Goal: Task Accomplishment & Management: Manage account settings

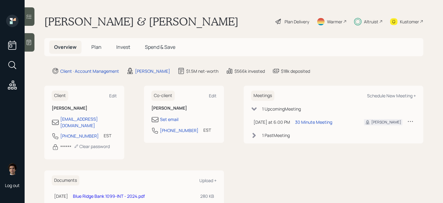
click at [366, 21] on div "Altruist" at bounding box center [371, 21] width 14 height 6
click at [129, 46] on span "Invest" at bounding box center [123, 47] width 14 height 7
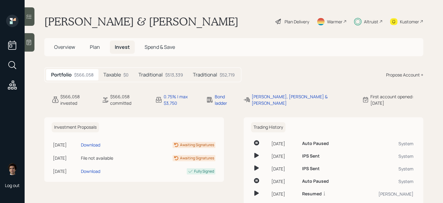
click at [214, 71] on div "Traditional $52,719" at bounding box center [214, 74] width 52 height 11
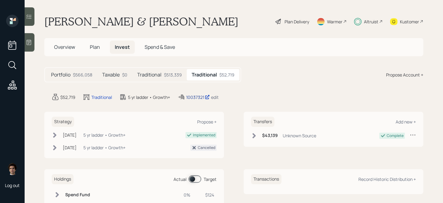
click at [195, 96] on div "10037321" at bounding box center [198, 97] width 24 height 6
click at [292, 22] on div "Plan Delivery" at bounding box center [297, 21] width 25 height 6
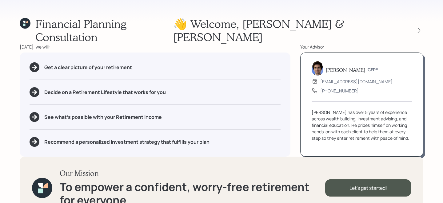
click at [424, 22] on div "Financial Planning Consultation 👋 Welcome , [PERSON_NAME] & [PERSON_NAME] [DATE…" at bounding box center [221, 101] width 443 height 203
click at [422, 27] on icon at bounding box center [419, 30] width 6 height 6
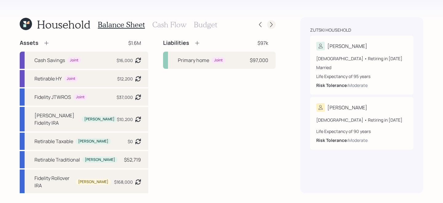
click at [273, 22] on icon at bounding box center [271, 25] width 6 height 6
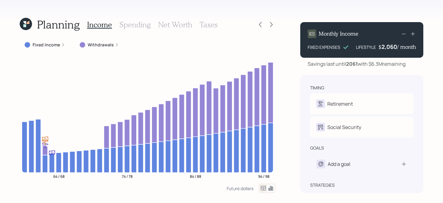
click at [143, 28] on h3 "Spending" at bounding box center [134, 24] width 31 height 9
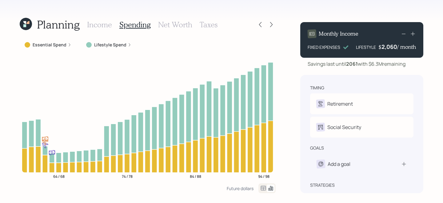
click at [262, 191] on icon at bounding box center [263, 188] width 5 height 5
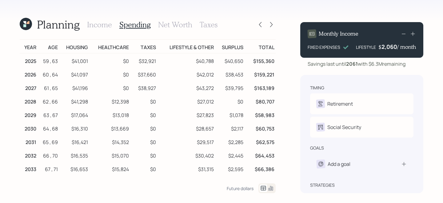
click at [15, 23] on div "Planning Income Spending Net Worth Taxes Year Age Housing Healthcare Taxes Life…" at bounding box center [221, 101] width 443 height 203
click at [25, 23] on icon at bounding box center [24, 22] width 3 height 3
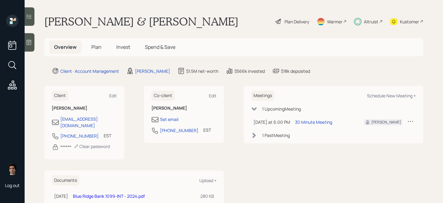
click at [285, 20] on div "Plan Delivery" at bounding box center [297, 21] width 25 height 6
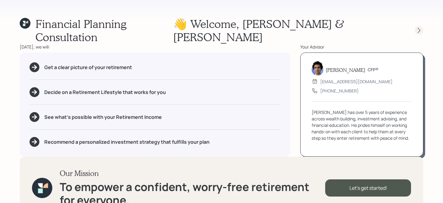
click at [416, 27] on icon at bounding box center [419, 30] width 6 height 6
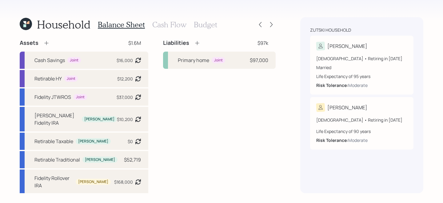
click at [27, 22] on icon at bounding box center [26, 24] width 12 height 12
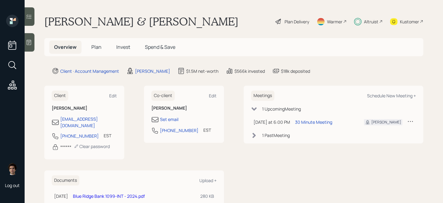
click at [154, 43] on h5 "Spend & Save" at bounding box center [160, 47] width 40 height 13
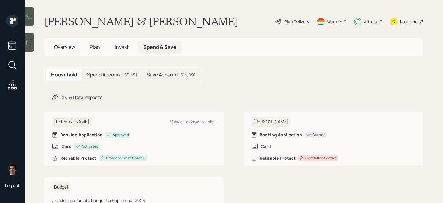
click at [54, 46] on h5 "Overview" at bounding box center [64, 47] width 31 height 13
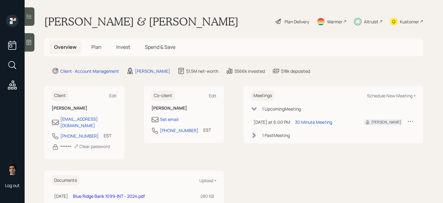
click at [291, 20] on div "Plan Delivery" at bounding box center [297, 21] width 25 height 6
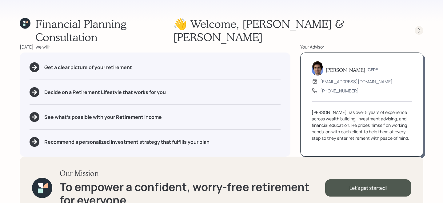
click at [421, 27] on icon at bounding box center [419, 30] width 6 height 6
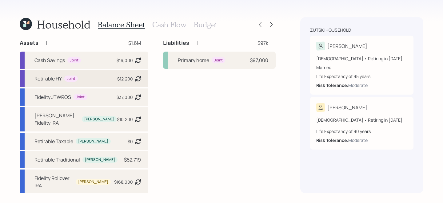
click at [92, 79] on div "Retirable HY Joint $12,200 Asset balance last updated on [DATE]. Last year it w…" at bounding box center [84, 78] width 129 height 17
select select "cash"
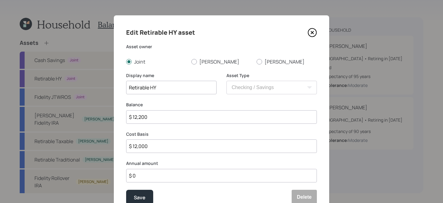
drag, startPoint x: 171, startPoint y: 119, endPoint x: 49, endPoint y: 111, distance: 122.8
click at [49, 111] on div "Edit Retirable HY asset Asset owner Joint [PERSON_NAME] [PERSON_NAME] Display n…" at bounding box center [221, 101] width 443 height 203
type input "$ 17,500"
click at [126, 190] on button "Save" at bounding box center [139, 197] width 27 height 15
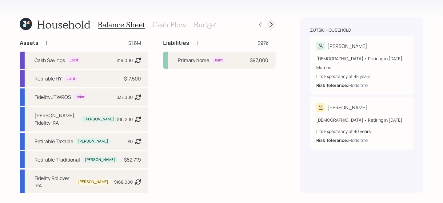
click at [275, 27] on div at bounding box center [271, 24] width 9 height 9
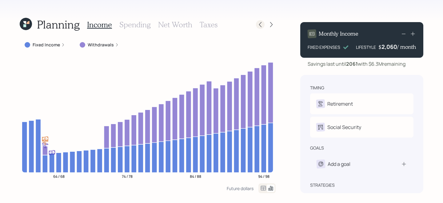
click at [261, 25] on icon at bounding box center [260, 25] width 6 height 6
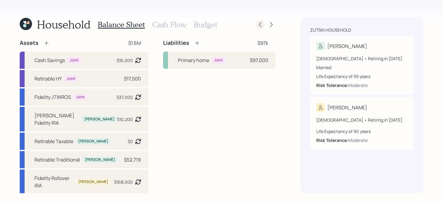
click at [262, 24] on icon at bounding box center [260, 25] width 6 height 6
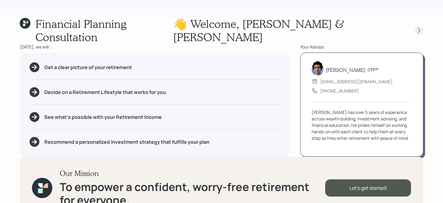
click at [416, 27] on icon at bounding box center [419, 30] width 6 height 6
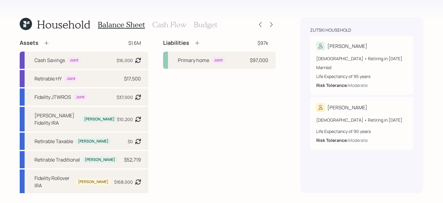
click at [267, 22] on div at bounding box center [266, 24] width 20 height 9
click at [273, 24] on icon at bounding box center [271, 25] width 6 height 6
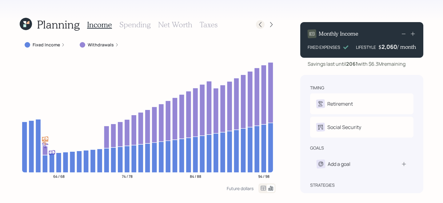
click at [259, 20] on div at bounding box center [266, 24] width 20 height 9
click at [265, 28] on div at bounding box center [266, 24] width 20 height 9
click at [260, 27] on icon at bounding box center [260, 25] width 6 height 6
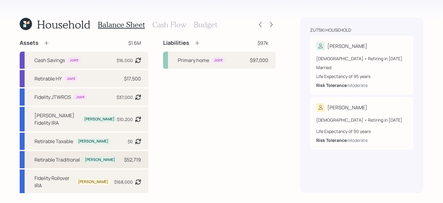
scroll to position [60, 0]
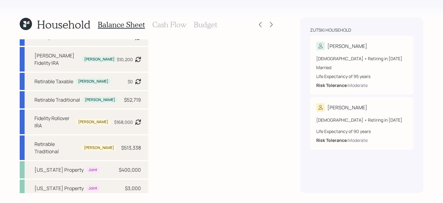
click at [85, 199] on div "Primary home Joint $400,000" at bounding box center [84, 207] width 129 height 17
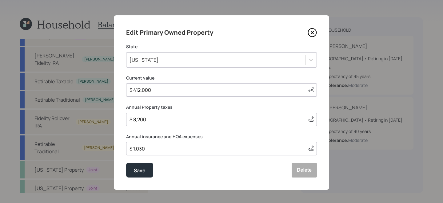
click at [311, 35] on icon at bounding box center [312, 32] width 9 height 9
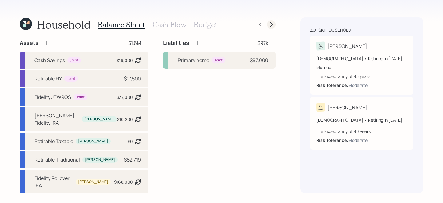
click at [274, 26] on icon at bounding box center [271, 25] width 6 height 6
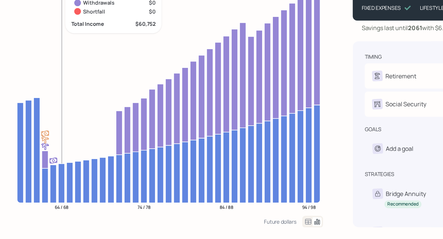
scroll to position [33, 0]
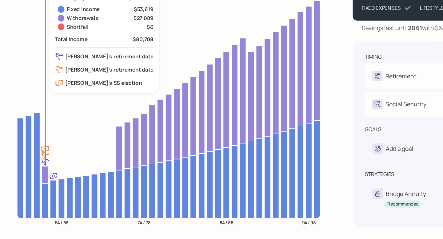
click at [45, 191] on icon at bounding box center [44, 186] width 5 height 14
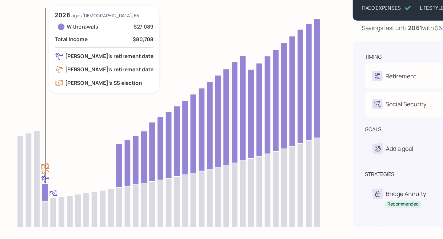
scroll to position [9, 0]
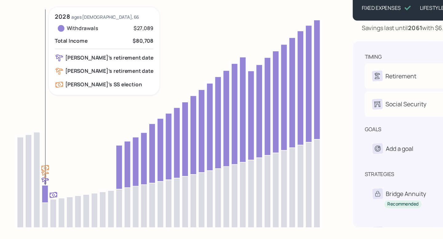
click at [45, 203] on icon at bounding box center [44, 202] width 5 height 14
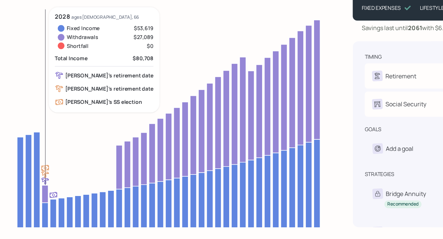
click at [45, 202] on icon at bounding box center [44, 202] width 5 height 14
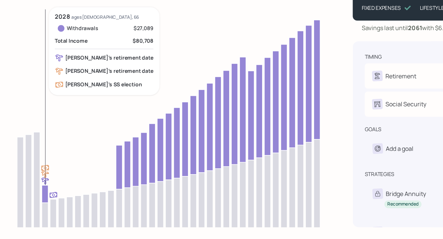
click at [46, 201] on icon at bounding box center [44, 202] width 5 height 14
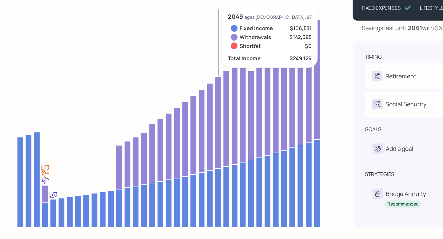
scroll to position [0, 0]
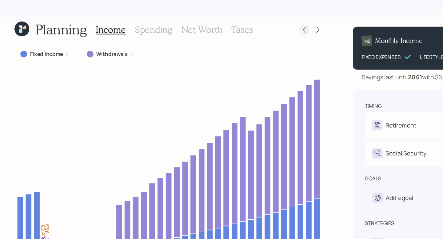
click at [260, 24] on icon at bounding box center [260, 25] width 6 height 6
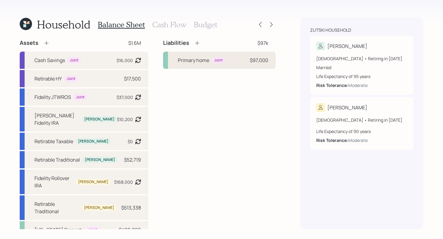
click at [242, 58] on div "Primary home Joint $97,000" at bounding box center [219, 60] width 113 height 17
select select "0eb96eb8-8065-4ef1-837d-40e98ccf54e9"
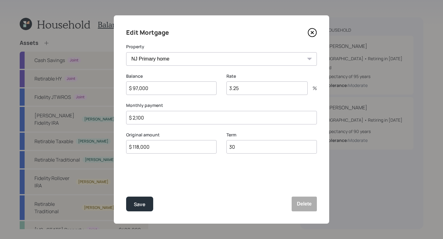
drag, startPoint x: 157, startPoint y: 92, endPoint x: 11, endPoint y: 55, distance: 151.0
click at [11, 55] on div "Edit Mortgage Property [US_STATE] Property [US_STATE] Property [GEOGRAPHIC_DATA…" at bounding box center [221, 119] width 443 height 239
type input "$ 69,000"
drag, startPoint x: 170, startPoint y: 148, endPoint x: 44, endPoint y: 116, distance: 130.6
click at [44, 116] on div "Edit Mortgage Property [US_STATE] Property [US_STATE] Property [GEOGRAPHIC_DATA…" at bounding box center [221, 119] width 443 height 239
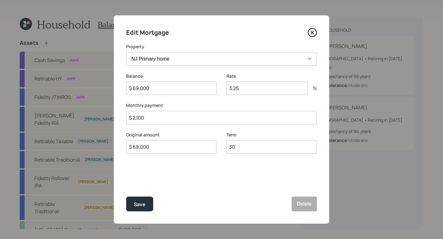
type input "$ 69,000"
click at [126, 197] on button "Save" at bounding box center [139, 204] width 27 height 15
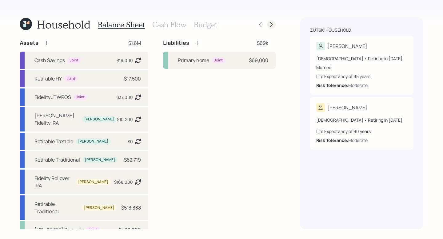
click at [272, 25] on icon at bounding box center [271, 25] width 6 height 6
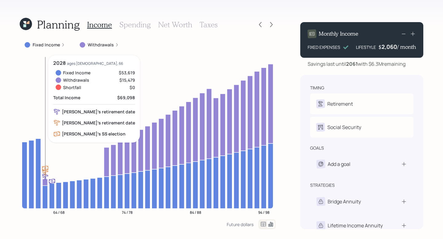
click at [44, 183] on icon at bounding box center [44, 182] width 5 height 7
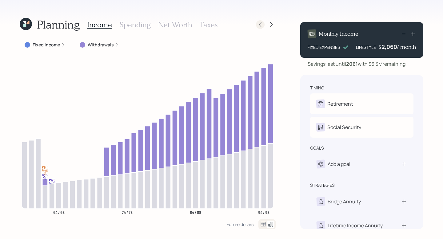
click at [256, 26] on div at bounding box center [260, 24] width 9 height 9
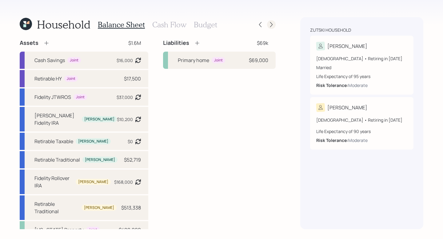
click at [271, 28] on div at bounding box center [271, 24] width 9 height 9
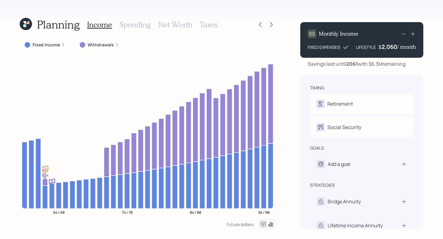
click at [125, 30] on div "Income Spending Net Worth Taxes" at bounding box center [152, 24] width 131 height 15
click at [125, 28] on h3 "Spending" at bounding box center [134, 24] width 31 height 9
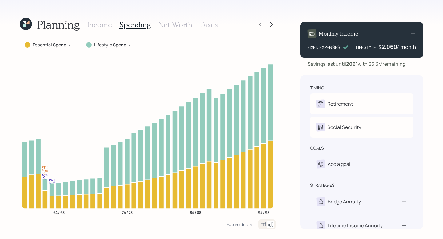
click at [264, 203] on icon at bounding box center [263, 224] width 5 height 5
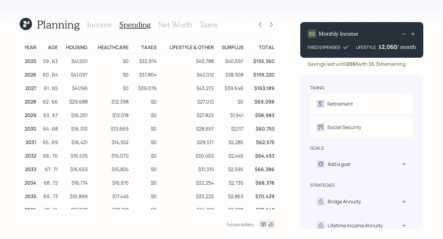
click at [108, 27] on h3 "Income" at bounding box center [99, 24] width 25 height 9
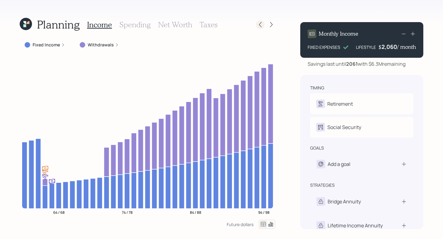
click at [259, 23] on icon at bounding box center [260, 25] width 6 height 6
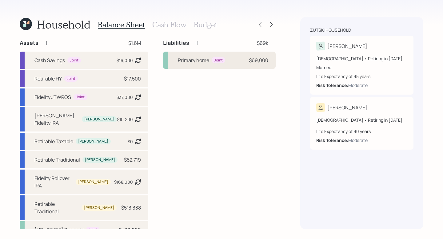
click at [233, 63] on div "Primary home Joint $69,000" at bounding box center [219, 60] width 113 height 17
select select "0eb96eb8-8065-4ef1-837d-40e98ccf54e9"
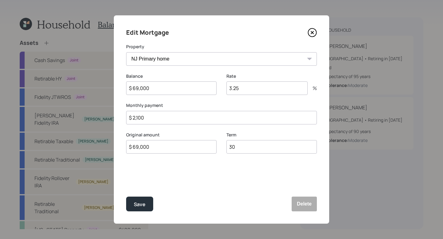
click at [317, 33] on icon at bounding box center [312, 33] width 8 height 8
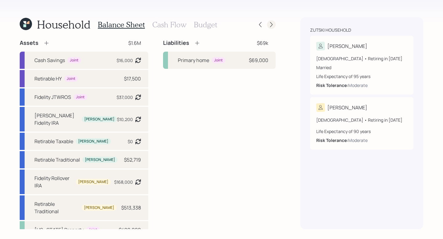
click at [269, 24] on icon at bounding box center [271, 25] width 6 height 6
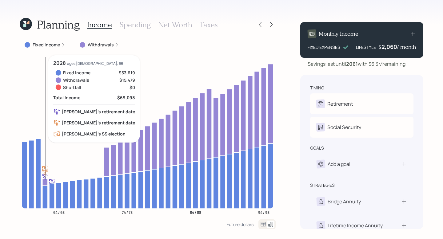
click at [46, 181] on icon at bounding box center [44, 182] width 5 height 7
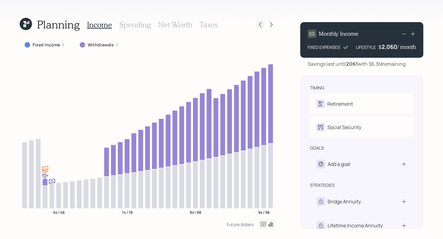
click at [262, 22] on icon at bounding box center [260, 25] width 6 height 6
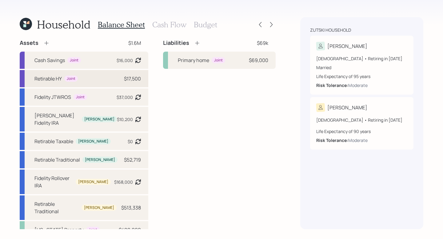
scroll to position [0, 0]
click at [270, 24] on icon at bounding box center [271, 25] width 6 height 6
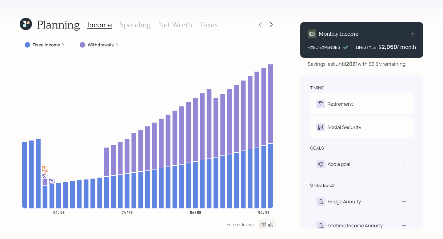
click at [140, 23] on h3 "Spending" at bounding box center [134, 24] width 31 height 9
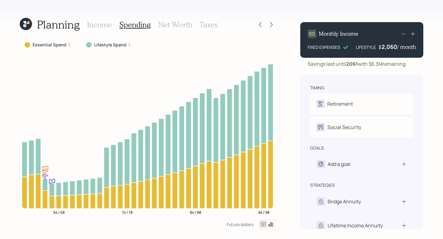
click at [263, 203] on icon at bounding box center [263, 224] width 5 height 5
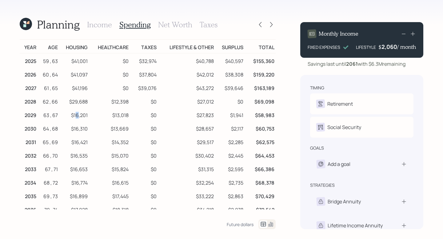
click at [74, 112] on td "$16,201" at bounding box center [74, 115] width 30 height 14
click at [261, 27] on icon at bounding box center [260, 25] width 6 height 6
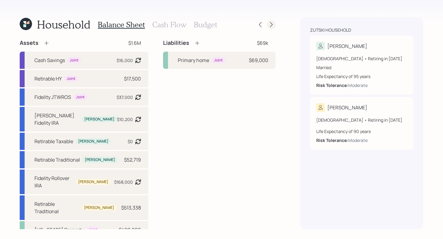
click at [271, 26] on icon at bounding box center [271, 25] width 6 height 6
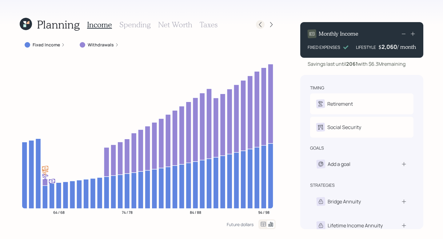
click at [259, 20] on div at bounding box center [260, 24] width 9 height 9
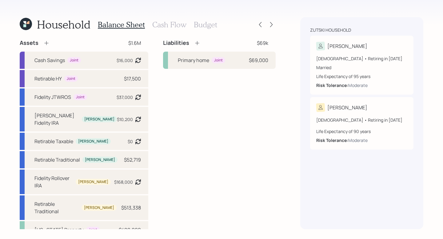
click at [163, 24] on h3 "Cash Flow" at bounding box center [169, 24] width 34 height 9
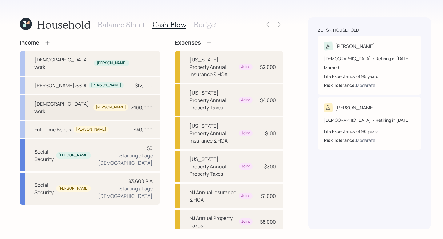
click at [107, 95] on div "[DEMOGRAPHIC_DATA] work [PERSON_NAME] $100,000" at bounding box center [90, 107] width 140 height 25
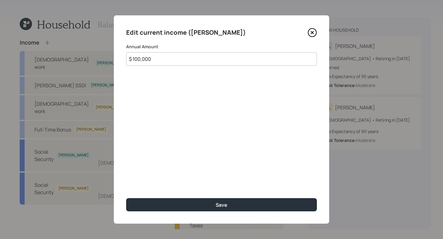
drag, startPoint x: 165, startPoint y: 63, endPoint x: 0, endPoint y: 23, distance: 170.0
click at [0, 23] on div "Edit current income ([PERSON_NAME]) Annual Amount $ 100,000 Save" at bounding box center [221, 119] width 443 height 239
type input "$ 103,000"
click at [126, 199] on button "Save" at bounding box center [221, 205] width 191 height 13
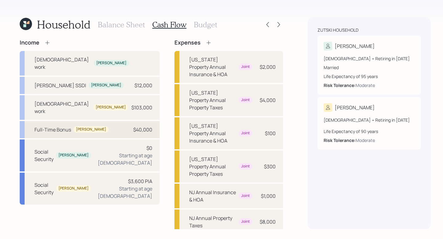
click at [74, 127] on div "[PERSON_NAME]" at bounding box center [91, 130] width 35 height 6
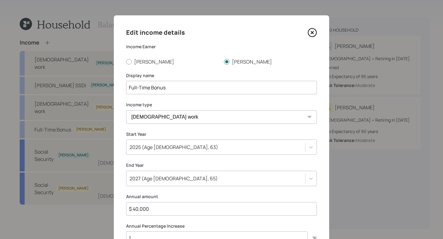
click at [310, 30] on icon at bounding box center [312, 32] width 9 height 9
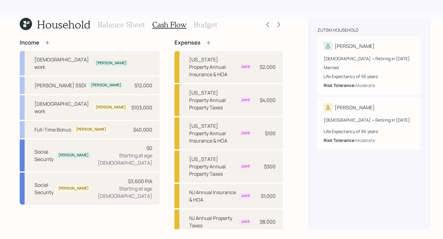
click at [122, 27] on h3 "Balance Sheet" at bounding box center [121, 24] width 47 height 9
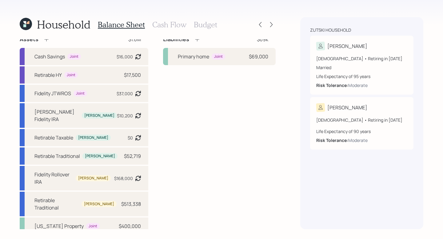
scroll to position [3, 0]
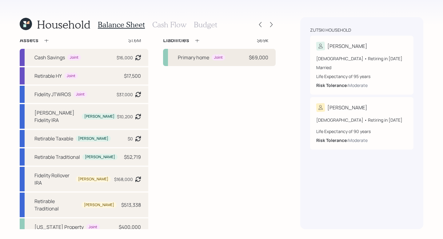
click at [242, 65] on div "Primary home Joint $69,000" at bounding box center [219, 57] width 113 height 17
select select "0eb96eb8-8065-4ef1-837d-40e98ccf54e9"
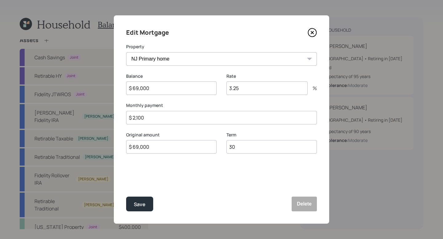
click at [170, 90] on input "$ 69,000" at bounding box center [171, 89] width 90 height 14
drag, startPoint x: 170, startPoint y: 90, endPoint x: 74, endPoint y: 78, distance: 96.2
click at [74, 78] on div "Edit Mortgage Property [US_STATE] Property [US_STATE] Property [GEOGRAPHIC_DATA…" at bounding box center [221, 119] width 443 height 239
type input "$ 44,000"
click at [126, 197] on button "Save" at bounding box center [139, 204] width 27 height 15
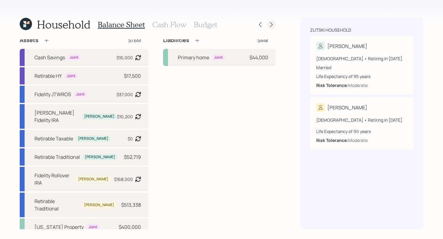
click at [273, 22] on icon at bounding box center [271, 25] width 6 height 6
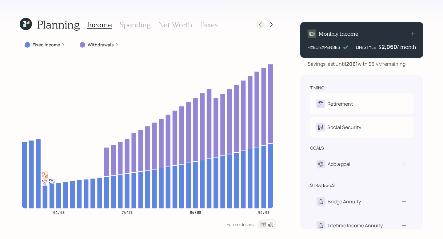
click at [262, 26] on icon at bounding box center [260, 25] width 6 height 6
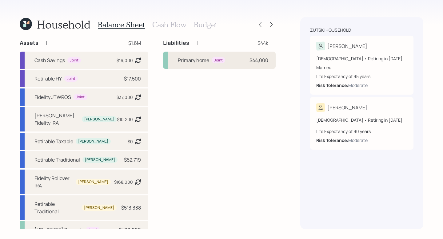
click at [227, 57] on div "Primary home Joint $44,000" at bounding box center [219, 60] width 113 height 17
select select "0eb96eb8-8065-4ef1-837d-40e98ccf54e9"
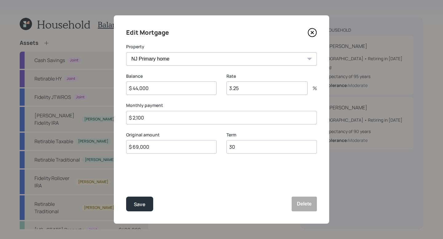
drag, startPoint x: 172, startPoint y: 90, endPoint x: 60, endPoint y: 78, distance: 113.0
click at [60, 78] on div "Edit Mortgage Property [US_STATE] Property [US_STATE] Property [GEOGRAPHIC_DATA…" at bounding box center [221, 119] width 443 height 239
type input "$ 69,000"
click at [126, 197] on button "Save" at bounding box center [139, 204] width 27 height 15
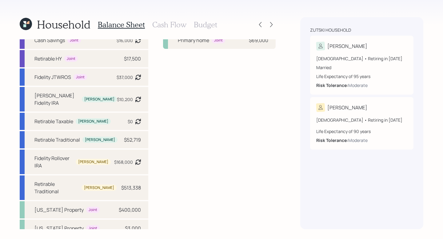
scroll to position [21, 0]
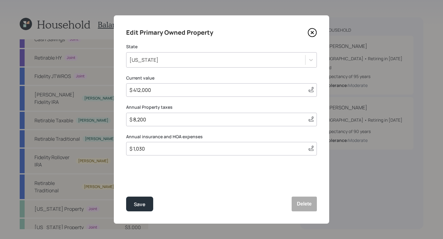
drag, startPoint x: 162, startPoint y: 89, endPoint x: 6, endPoint y: 48, distance: 161.6
click at [146, 89] on input "$ 412,000" at bounding box center [216, 89] width 174 height 7
type input "$ 500,000"
click at [126, 197] on button "Save" at bounding box center [139, 204] width 27 height 15
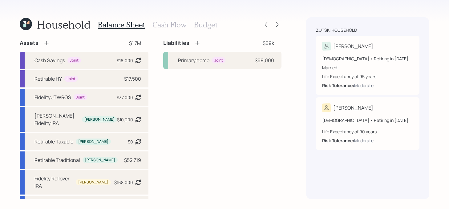
click at [45, 44] on icon at bounding box center [46, 43] width 6 height 6
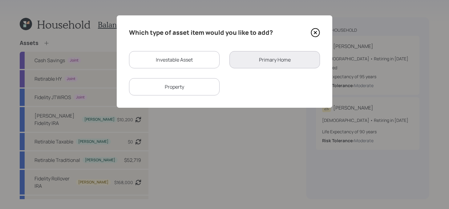
click at [159, 57] on div "Investable Asset" at bounding box center [174, 59] width 90 height 17
select select "taxable"
select select "balanced"
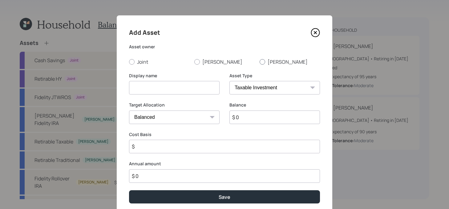
click at [268, 59] on label "[PERSON_NAME]" at bounding box center [289, 61] width 60 height 7
click at [259, 62] on input "[PERSON_NAME]" at bounding box center [259, 62] width 0 height 0
radio input "true"
click at [177, 82] on input at bounding box center [174, 88] width 90 height 14
type input "T"
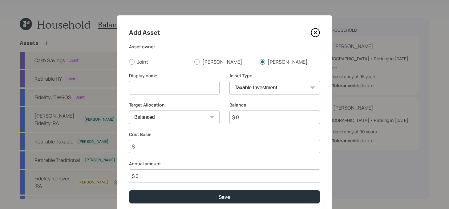
type input "A"
type input "Qualified IRA"
click at [306, 87] on select "SEP [PERSON_NAME] IRA 401(k) [PERSON_NAME] 401(k) 403(b) [PERSON_NAME] 403(b) 4…" at bounding box center [274, 88] width 90 height 14
select select "ira"
click at [229, 81] on select "SEP [PERSON_NAME] IRA 401(k) [PERSON_NAME] 401(k) 403(b) [PERSON_NAME] 403(b) 4…" at bounding box center [274, 88] width 90 height 14
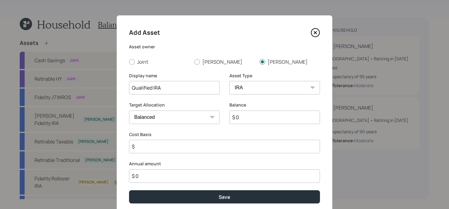
type input "$"
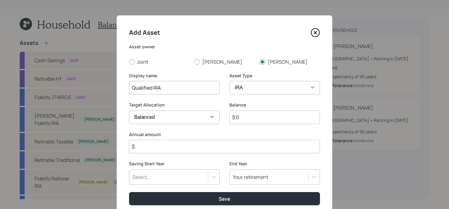
click at [256, 112] on input "$ 0" at bounding box center [274, 118] width 90 height 14
click at [257, 119] on input "$ 0" at bounding box center [274, 118] width 90 height 14
type input "$ 100,000"
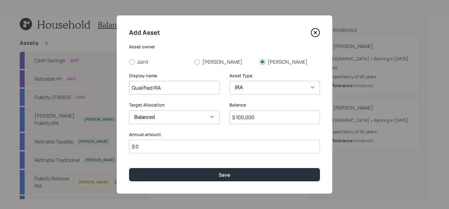
type input "$ 0"
click at [129, 168] on button "Save" at bounding box center [224, 174] width 191 height 13
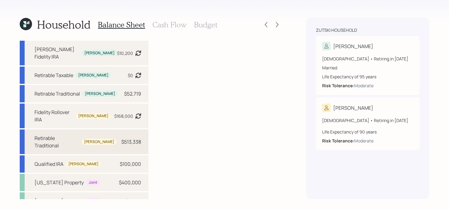
scroll to position [71, 0]
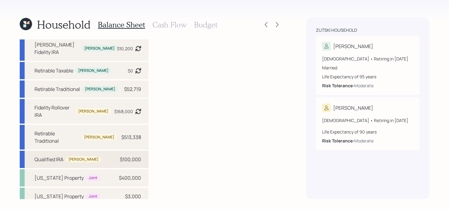
click at [132, 155] on div "$100,000" at bounding box center [130, 158] width 21 height 7
select select "ira"
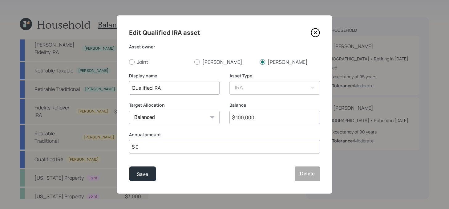
click at [182, 118] on select "Cash Conservative Balanced Aggressive" at bounding box center [174, 118] width 90 height 14
select select "conservative"
click at [129, 111] on select "Cash Conservative Balanced Aggressive" at bounding box center [174, 118] width 90 height 14
click at [156, 173] on div "Save Delete" at bounding box center [224, 173] width 191 height 15
click at [148, 176] on div "Save" at bounding box center [143, 174] width 12 height 8
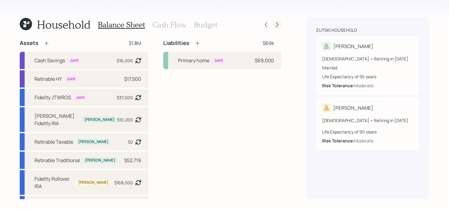
click at [281, 24] on div at bounding box center [277, 24] width 9 height 9
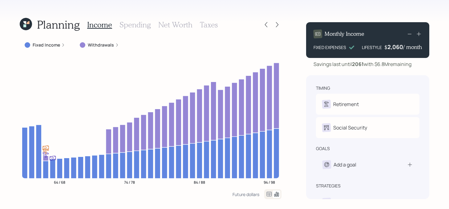
click at [183, 26] on h3 "Net Worth" at bounding box center [175, 24] width 34 height 9
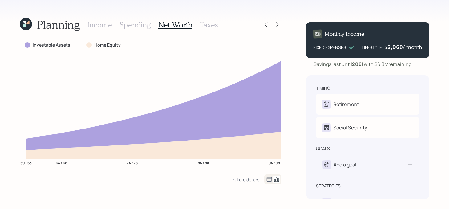
click at [106, 26] on h3 "Income" at bounding box center [99, 24] width 25 height 9
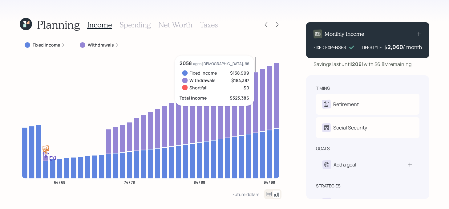
click at [50, 44] on label "Fixed Income" at bounding box center [46, 45] width 27 height 6
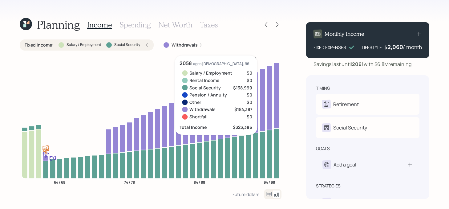
click at [129, 23] on h3 "Spending" at bounding box center [134, 24] width 31 height 9
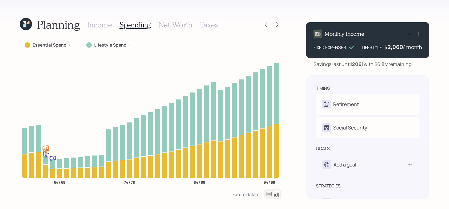
click at [103, 25] on h3 "Income" at bounding box center [99, 24] width 25 height 9
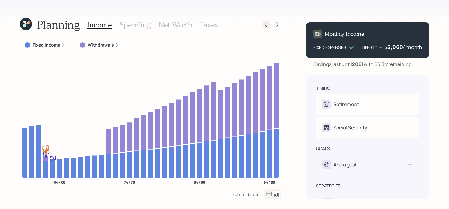
click at [265, 25] on icon at bounding box center [266, 25] width 6 height 6
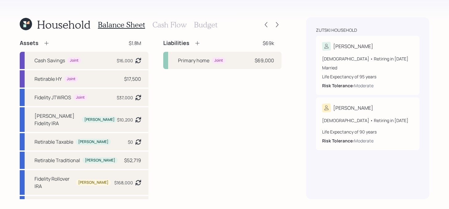
click at [164, 18] on div "Balance Sheet Cash Flow Budget" at bounding box center [157, 24] width 119 height 15
click at [164, 24] on h3 "Cash Flow" at bounding box center [169, 24] width 34 height 9
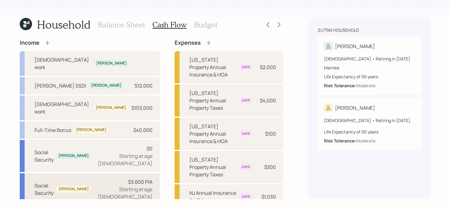
click at [118, 185] on div "Starting at age [DEMOGRAPHIC_DATA]" at bounding box center [124, 192] width 56 height 15
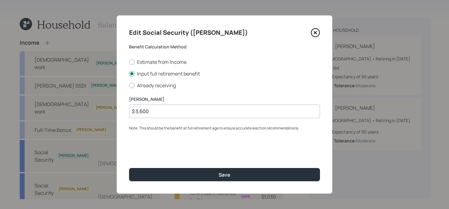
click at [318, 33] on icon at bounding box center [315, 32] width 9 height 9
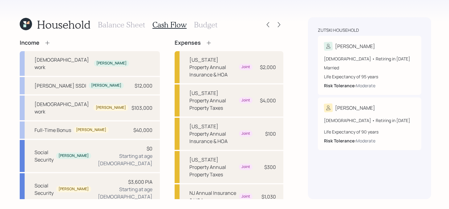
click at [284, 26] on div "Household Balance Sheet Cash Flow Budget Income [DEMOGRAPHIC_DATA] work [PERSON…" at bounding box center [224, 104] width 449 height 209
click at [276, 26] on icon at bounding box center [279, 25] width 6 height 6
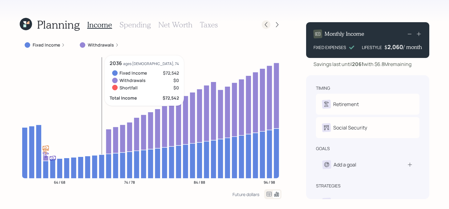
click at [265, 27] on icon at bounding box center [266, 25] width 6 height 6
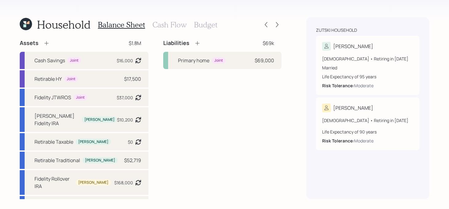
click at [167, 24] on h3 "Cash Flow" at bounding box center [169, 24] width 34 height 9
